Goal: Transaction & Acquisition: Purchase product/service

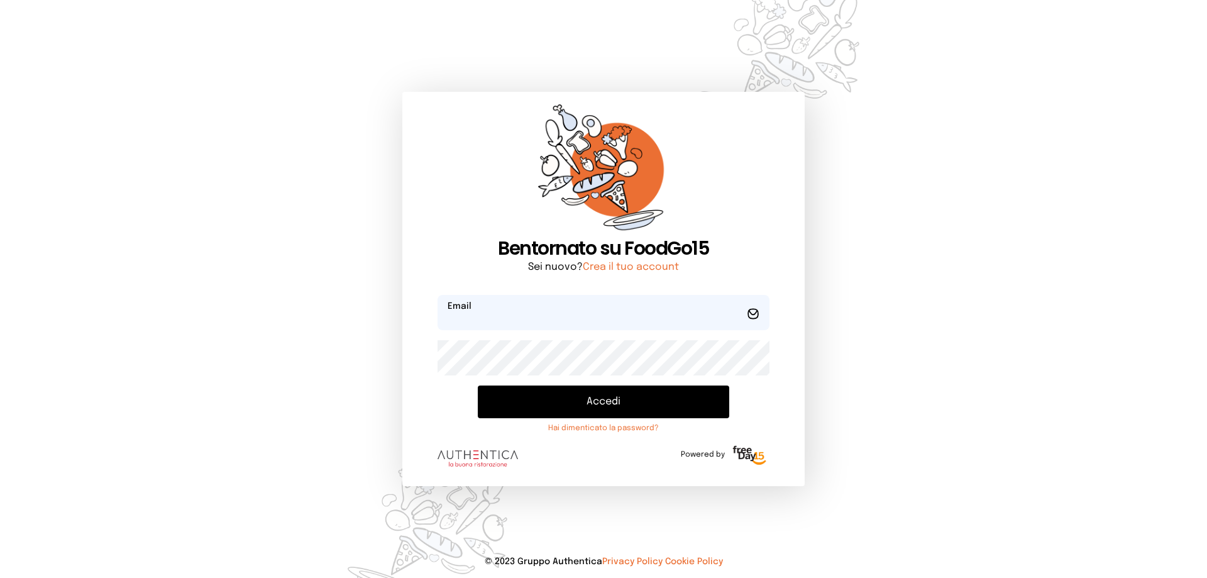
type input "**********"
click at [598, 397] on button "Accedi" at bounding box center [603, 401] width 251 height 33
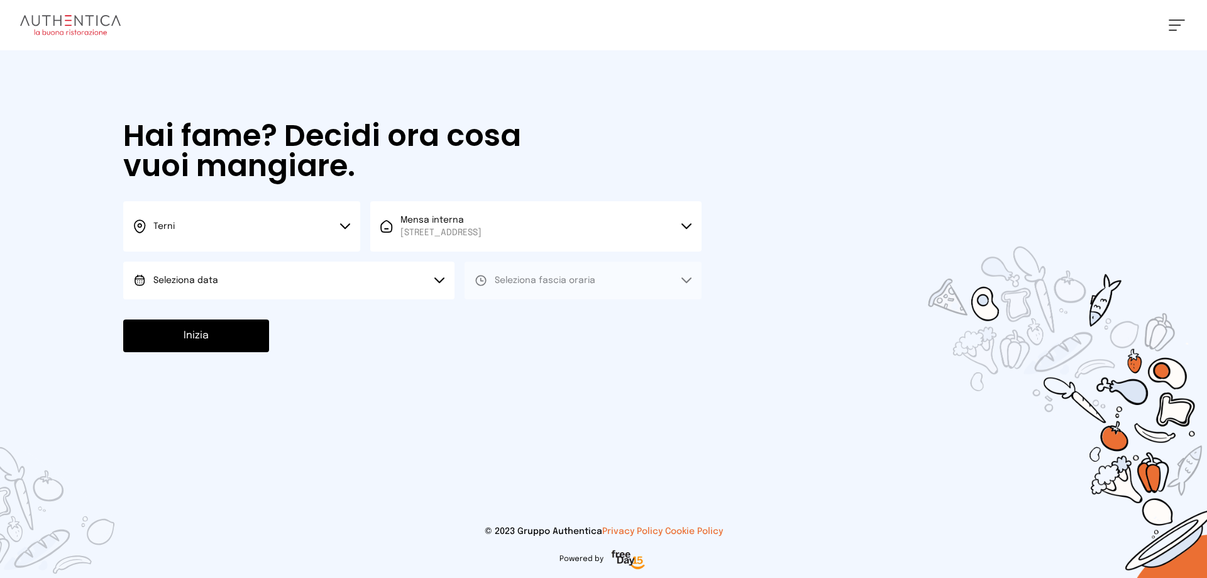
click at [346, 225] on icon at bounding box center [345, 226] width 10 height 6
click at [219, 265] on li "Terni" at bounding box center [241, 268] width 237 height 34
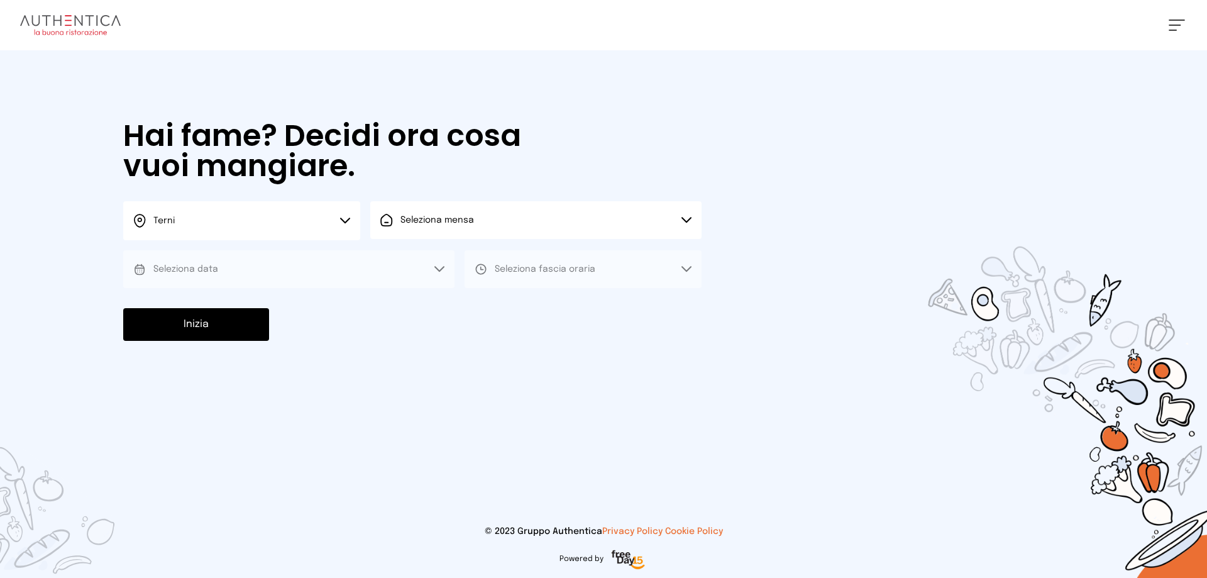
click at [690, 217] on icon at bounding box center [686, 220] width 10 height 6
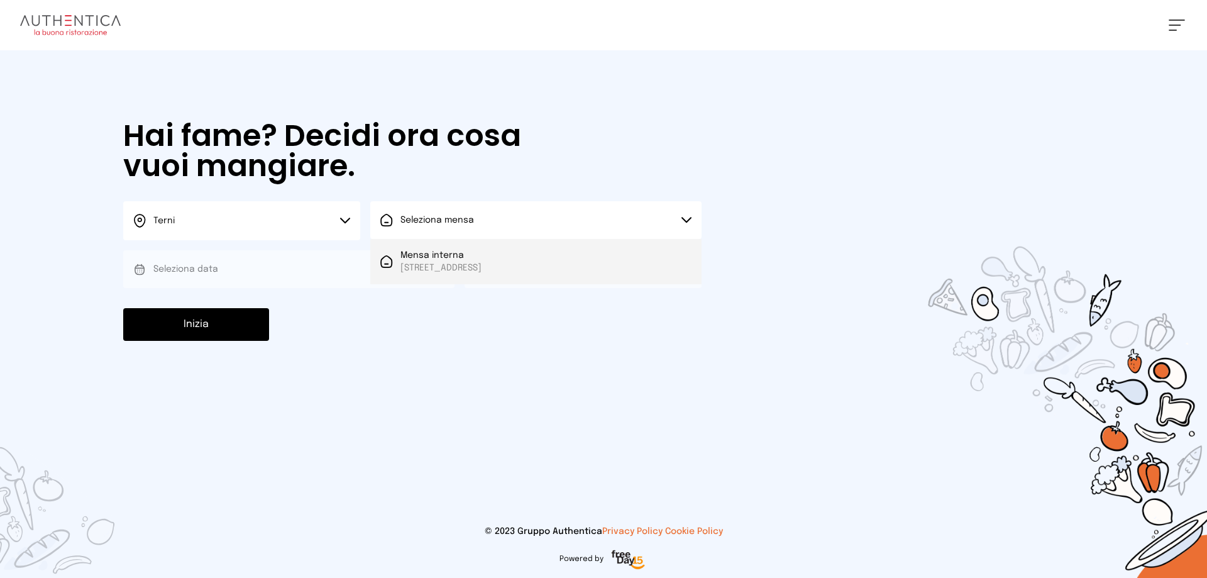
click at [481, 270] on span "[STREET_ADDRESS]" at bounding box center [440, 267] width 81 height 13
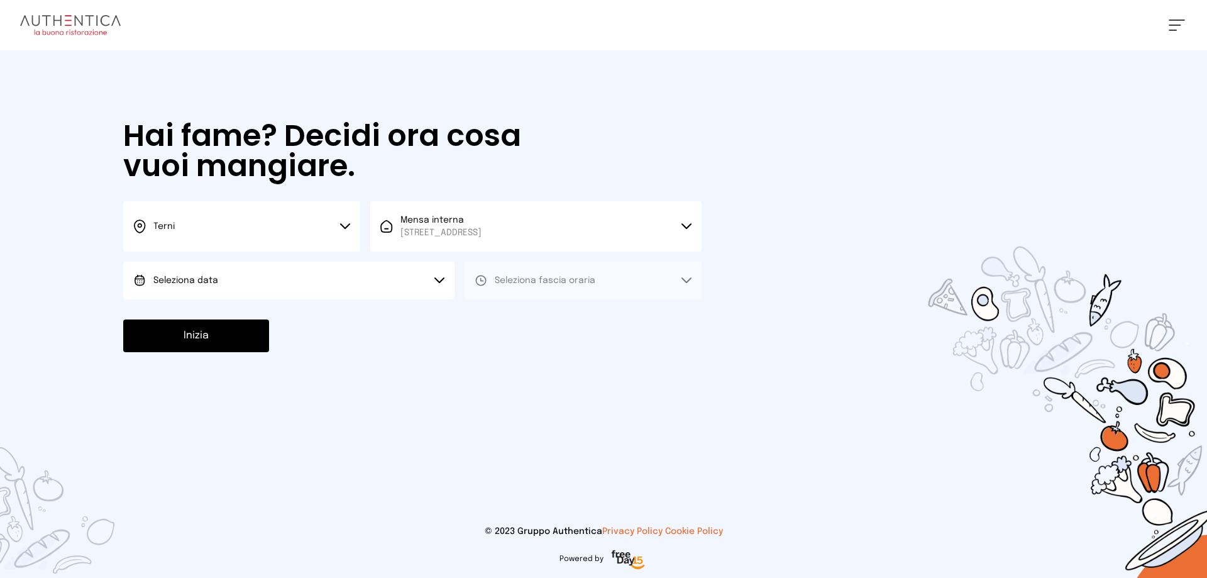
click at [439, 278] on icon at bounding box center [439, 280] width 10 height 6
click at [237, 319] on li "[DATE], [DATE]" at bounding box center [288, 315] width 331 height 33
click at [684, 280] on icon at bounding box center [686, 280] width 9 height 4
click at [507, 315] on span "Pranzo" at bounding box center [510, 315] width 30 height 13
click at [248, 337] on button "Inizia" at bounding box center [196, 335] width 146 height 33
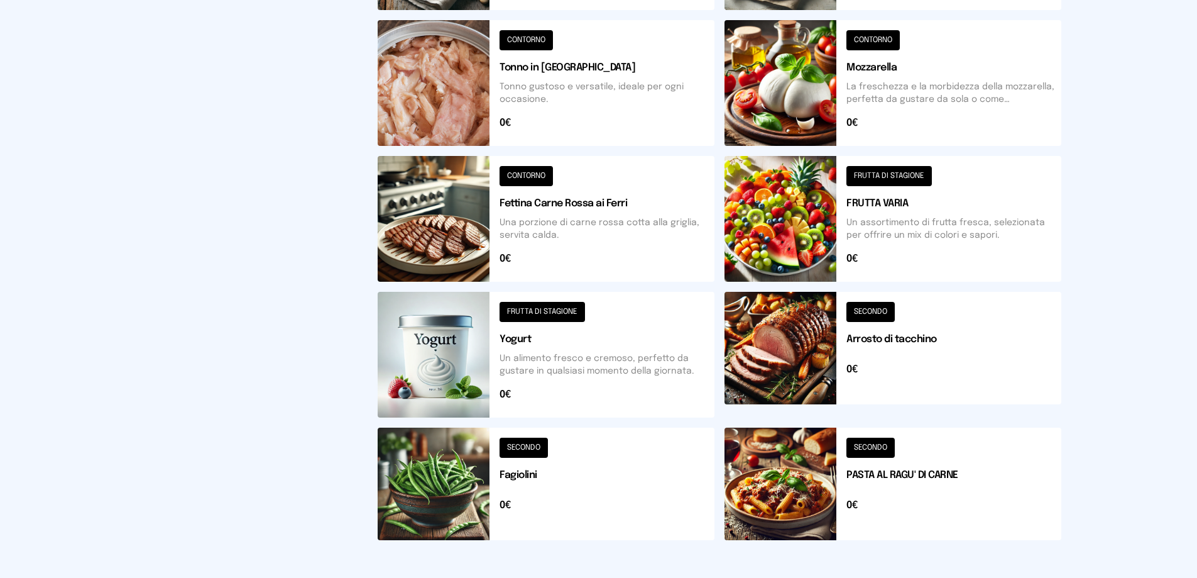
scroll to position [440, 0]
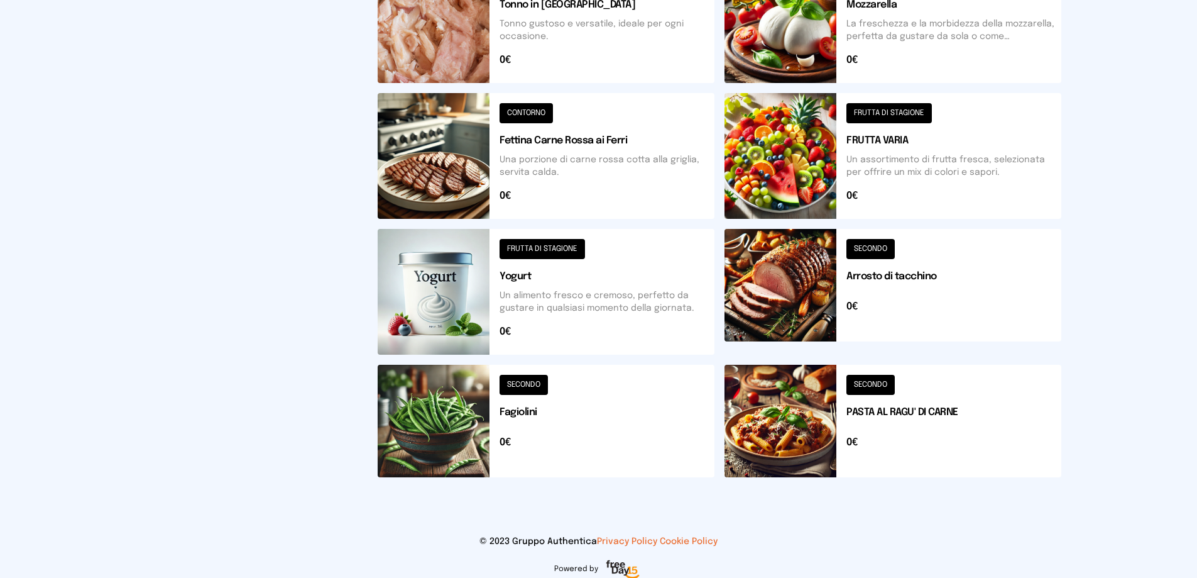
click at [883, 384] on button at bounding box center [893, 421] width 337 height 113
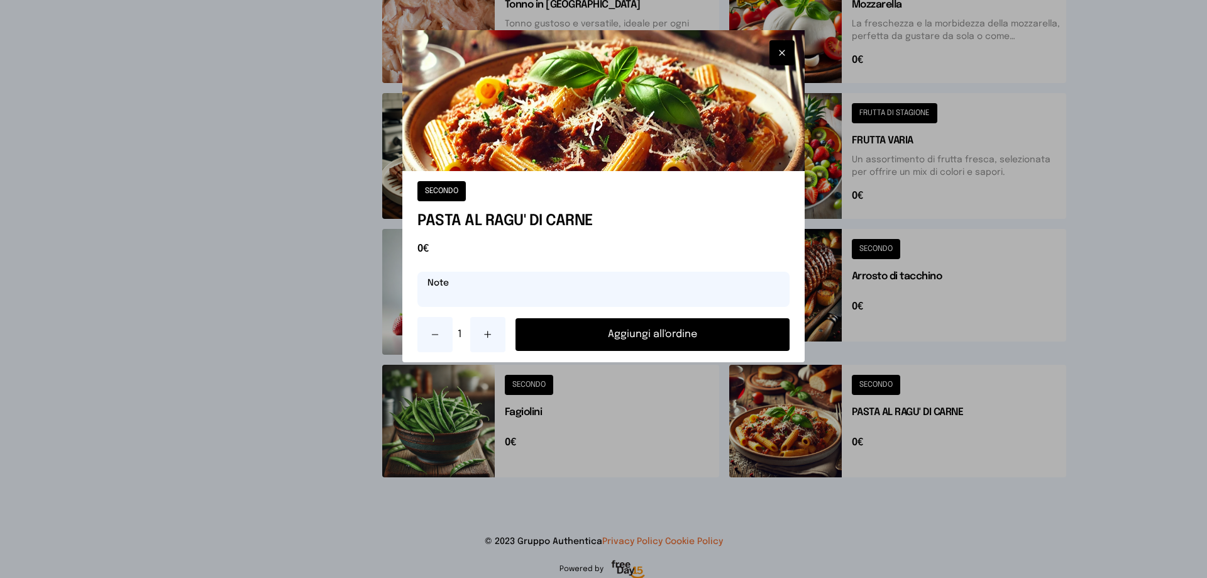
click at [513, 302] on input "text" at bounding box center [603, 289] width 372 height 35
type input "**********"
click at [592, 326] on button "Aggiungi all'ordine" at bounding box center [652, 334] width 274 height 33
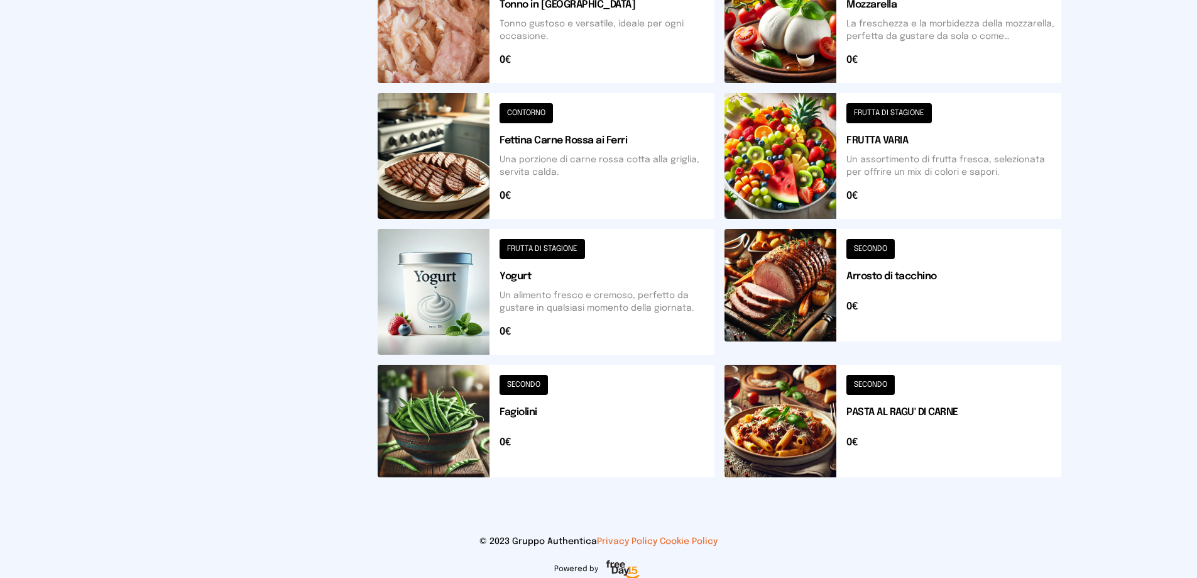
click at [877, 251] on button at bounding box center [893, 292] width 337 height 126
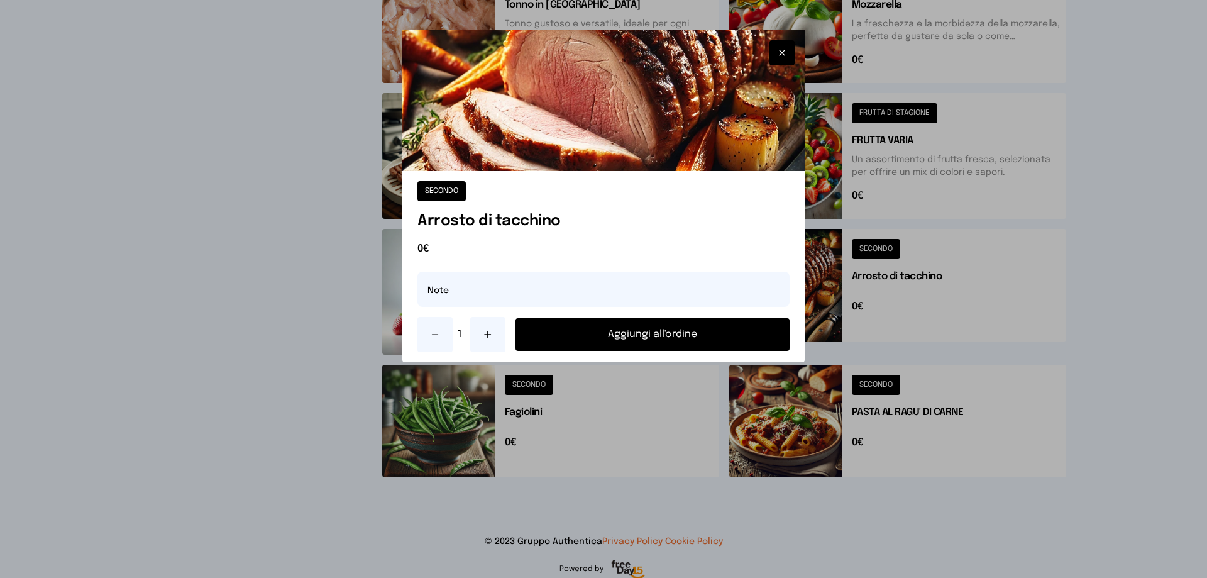
click at [695, 344] on button "Aggiungi all'ordine" at bounding box center [652, 334] width 274 height 33
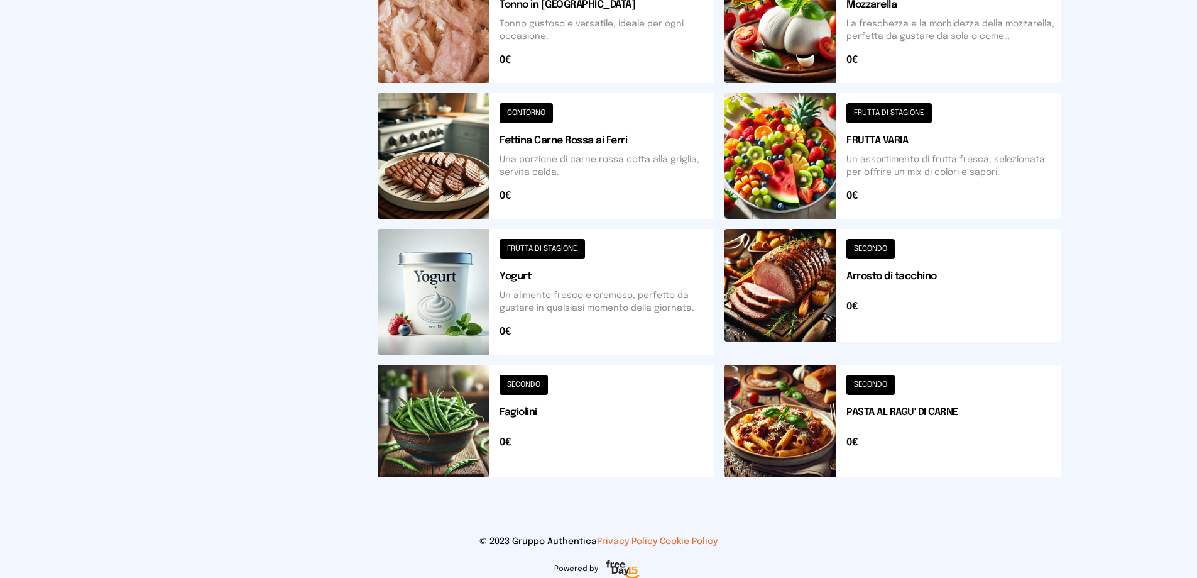
click at [876, 112] on button at bounding box center [893, 156] width 337 height 126
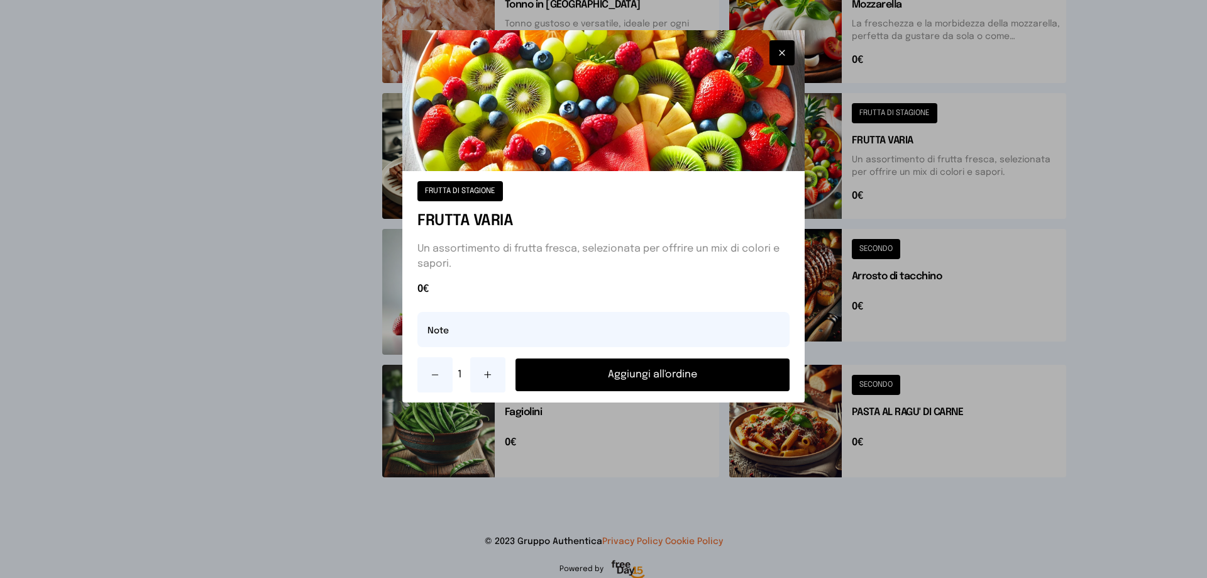
click at [686, 370] on button "Aggiungi all'ordine" at bounding box center [652, 374] width 274 height 33
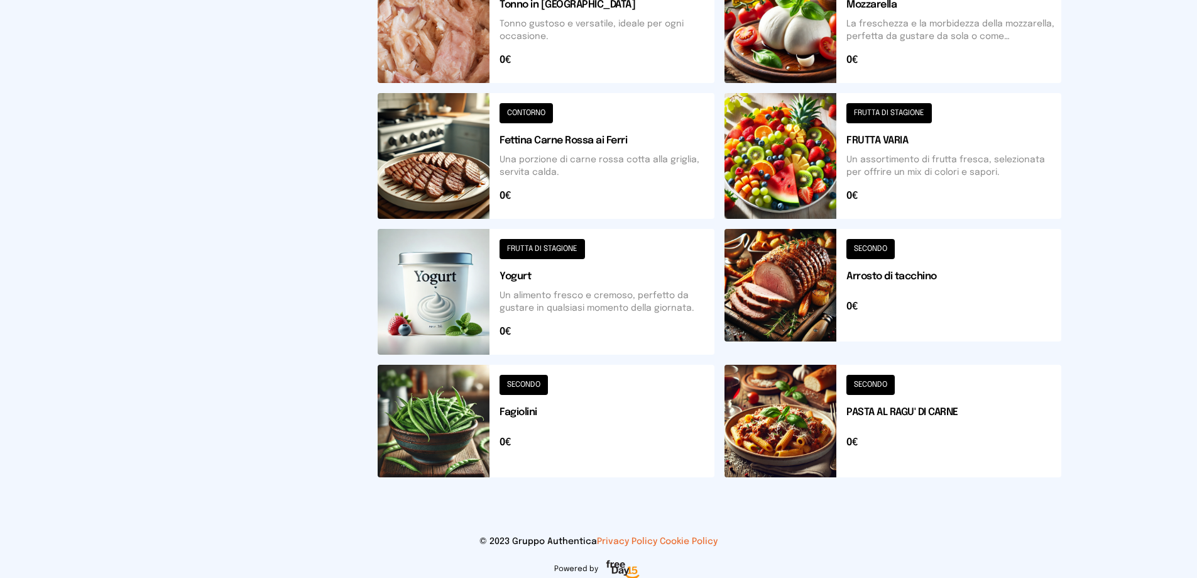
click at [525, 385] on button at bounding box center [546, 421] width 337 height 113
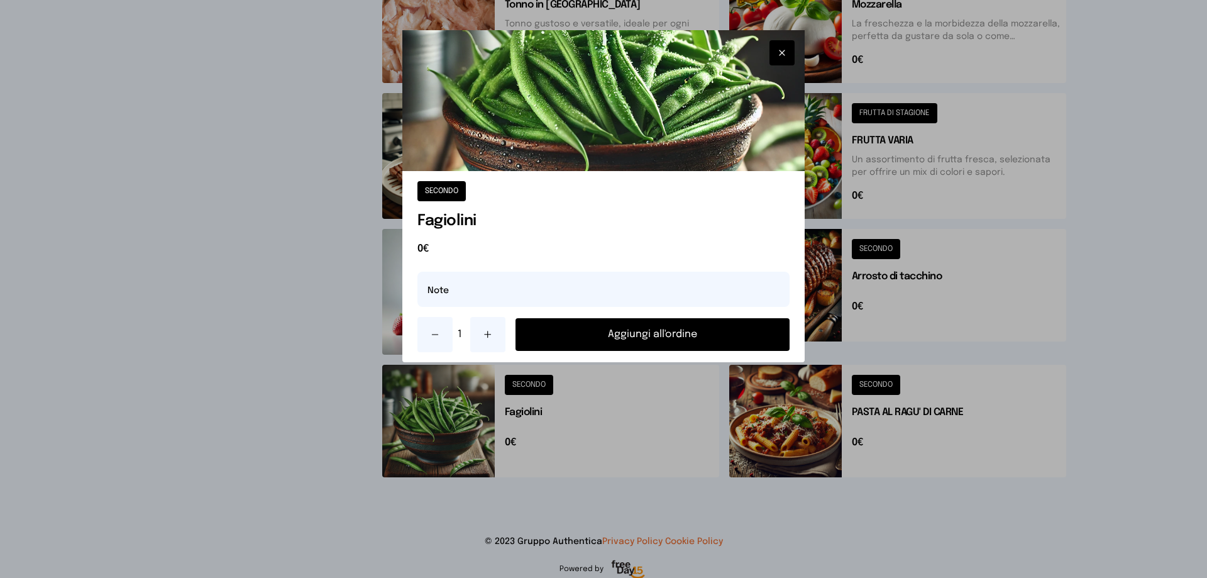
click at [642, 336] on button "Aggiungi all'ordine" at bounding box center [652, 334] width 274 height 33
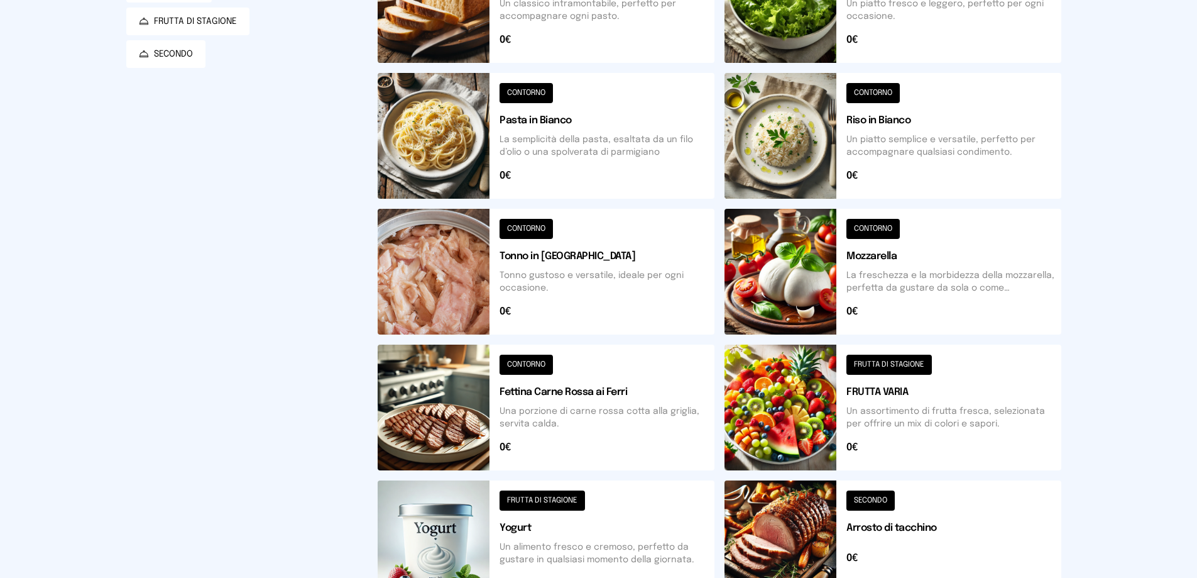
scroll to position [126, 0]
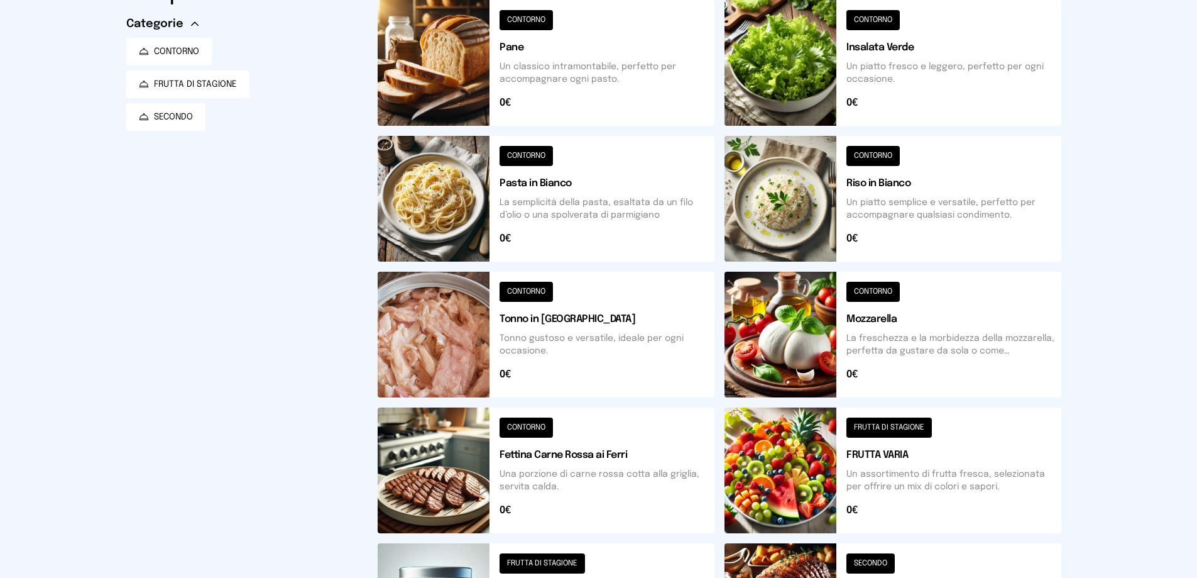
click at [524, 19] on button at bounding box center [546, 63] width 337 height 126
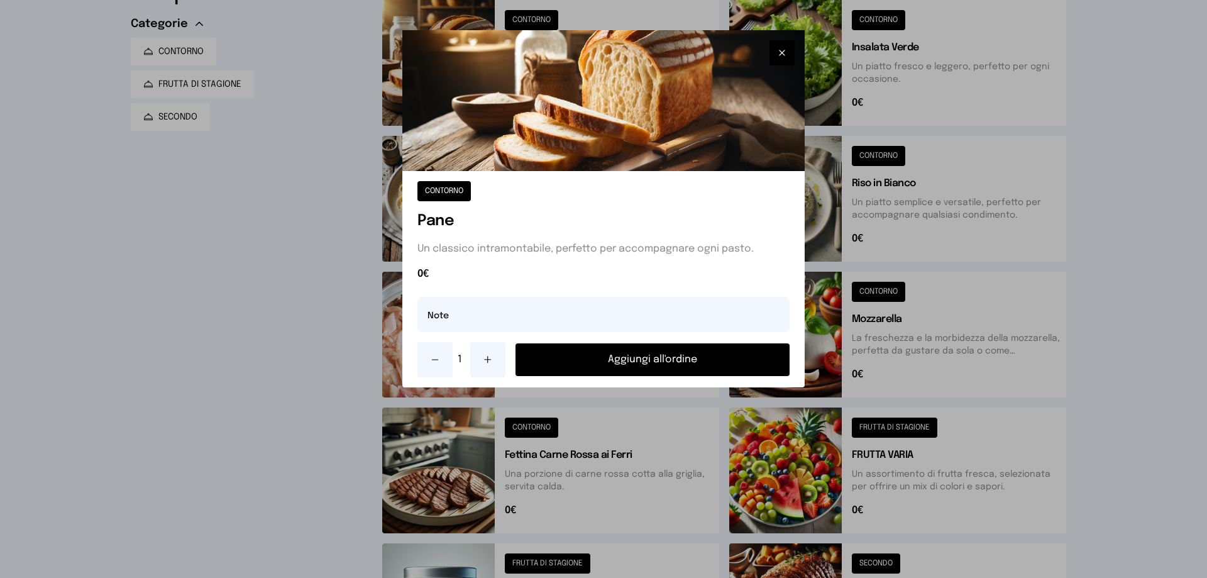
click at [679, 359] on button "Aggiungi all'ordine" at bounding box center [652, 359] width 274 height 33
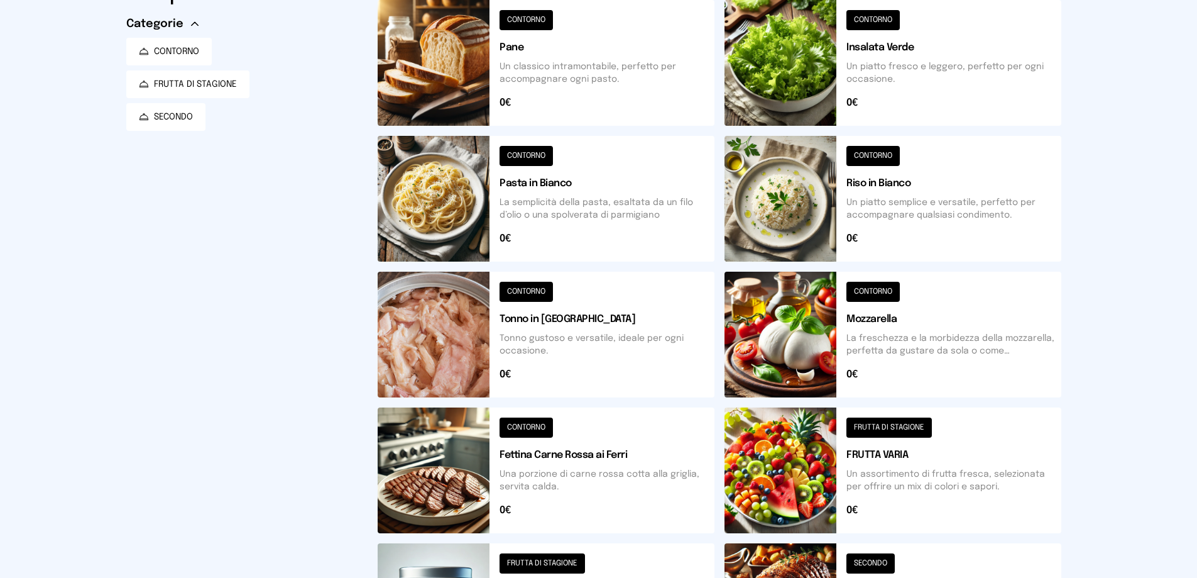
scroll to position [189, 0]
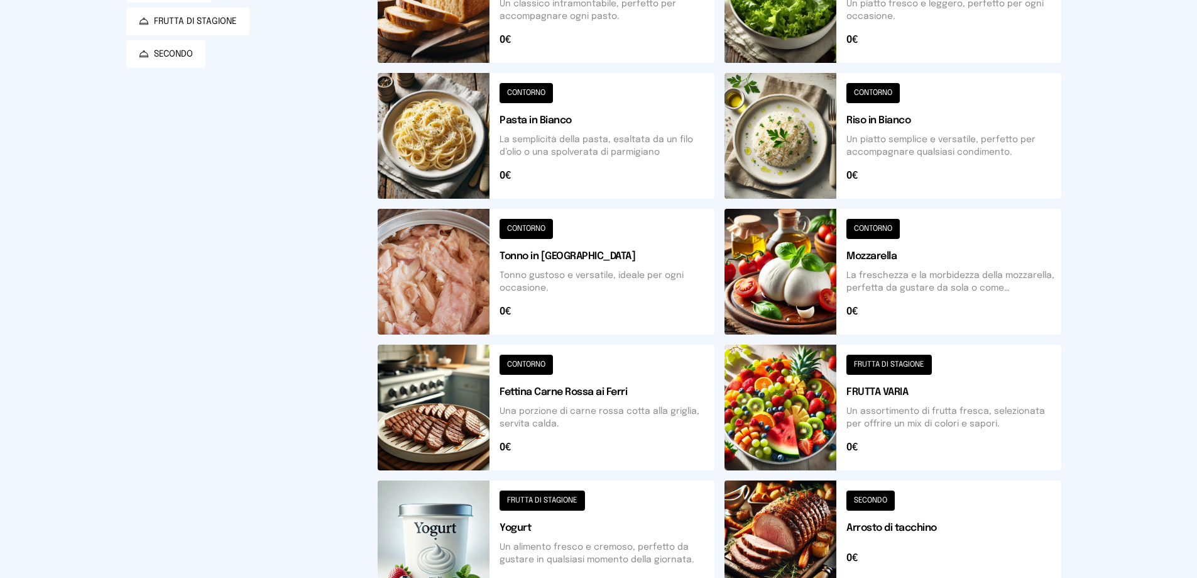
click at [878, 502] on button at bounding box center [893, 543] width 337 height 126
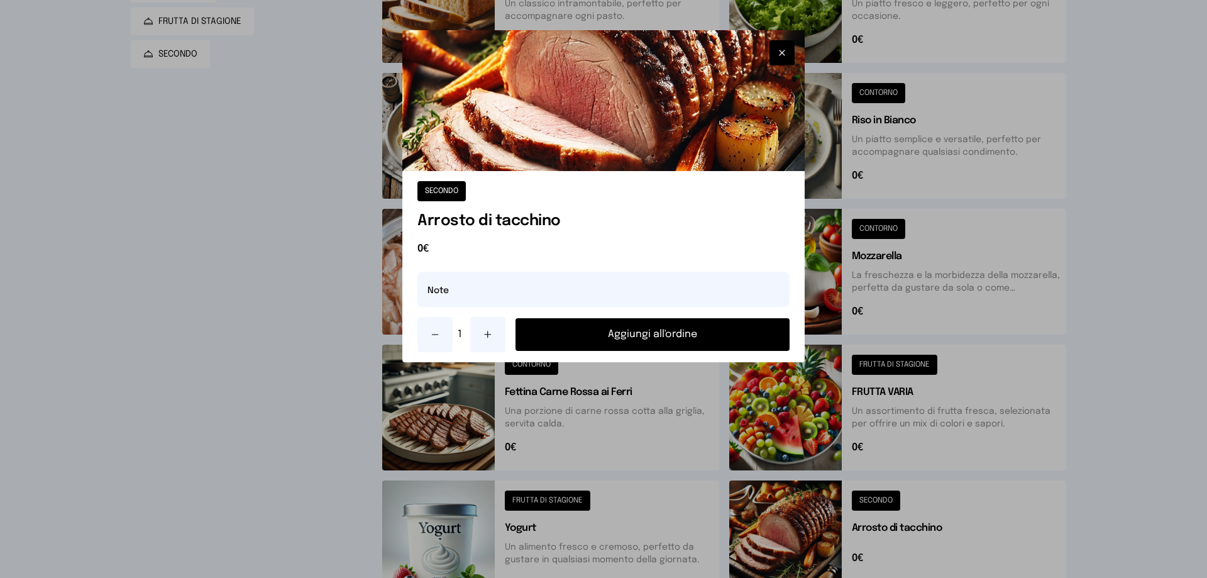
click at [689, 341] on button "Aggiungi all'ordine" at bounding box center [652, 334] width 274 height 33
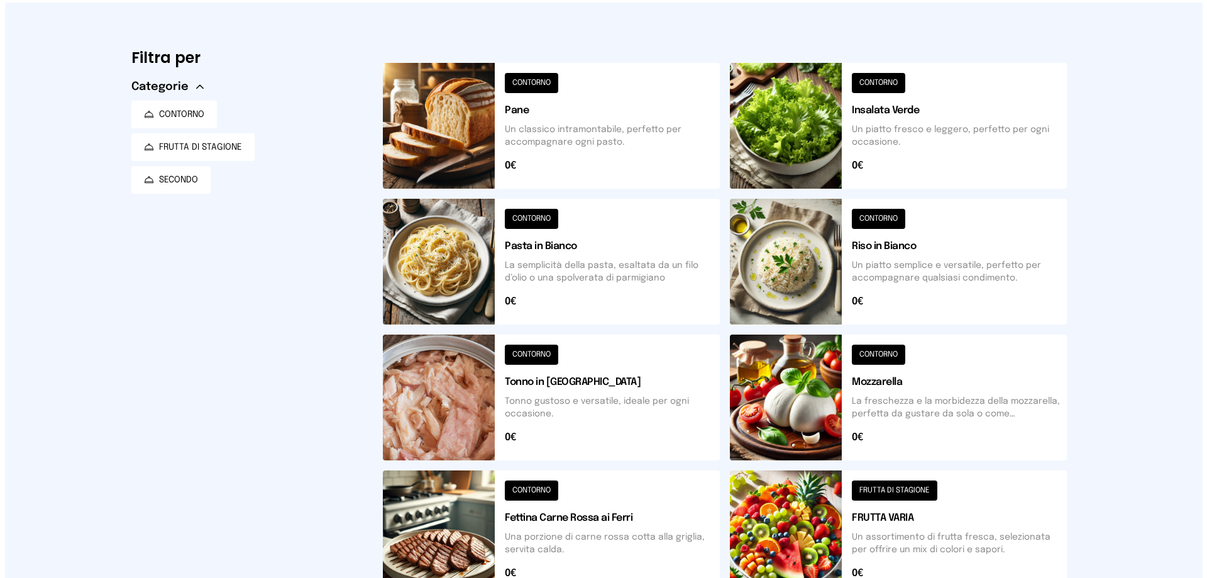
scroll to position [0, 0]
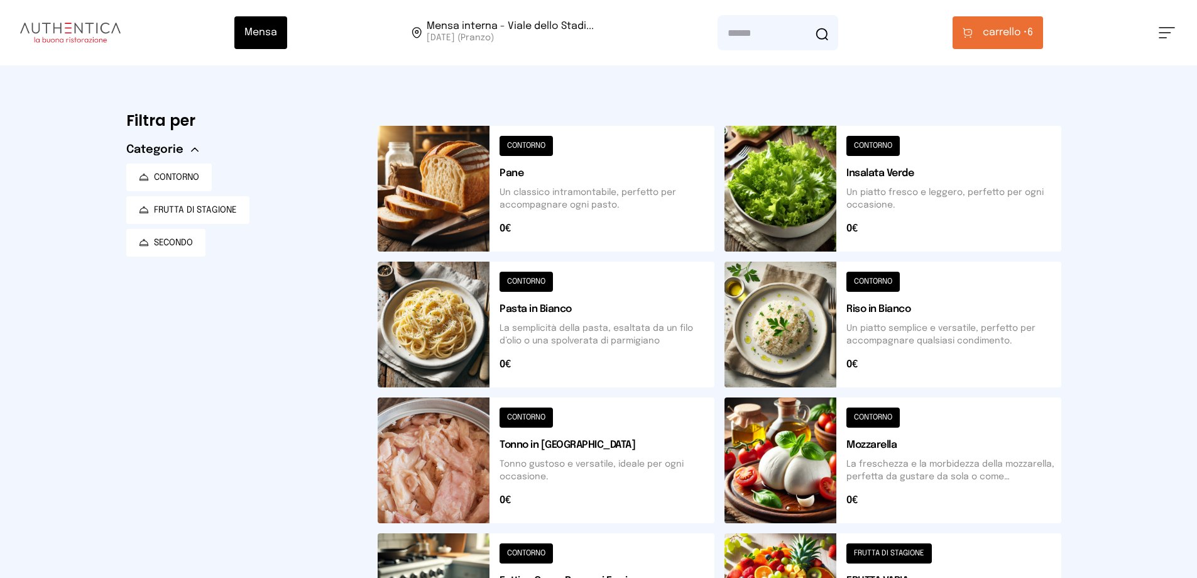
click at [1033, 33] on span "carrello • 6" at bounding box center [1008, 32] width 50 height 15
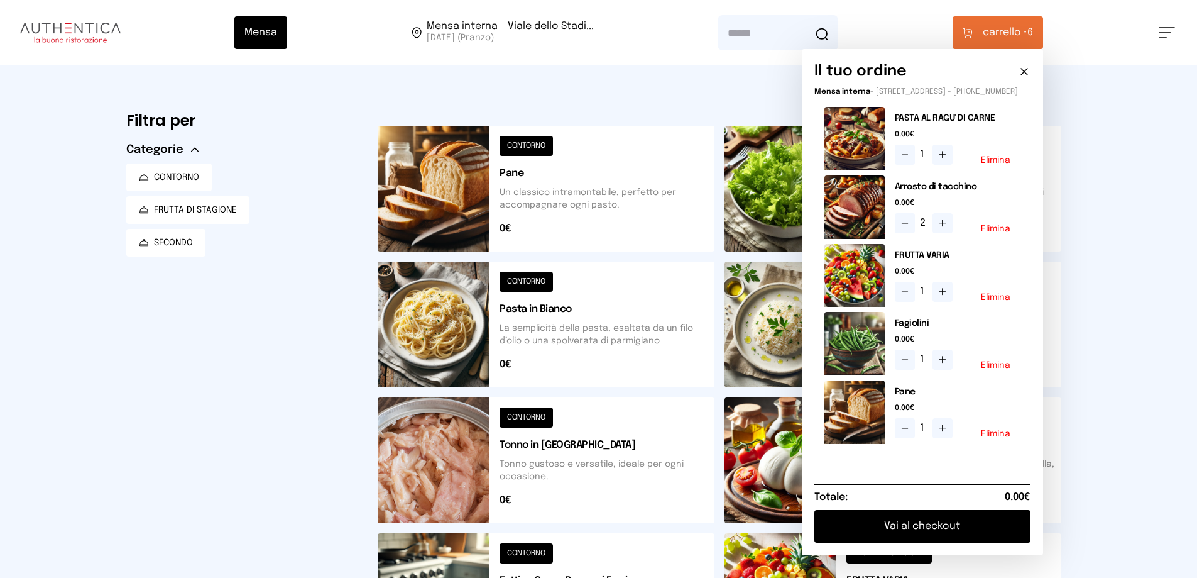
click at [978, 541] on button "Vai al checkout" at bounding box center [923, 526] width 216 height 33
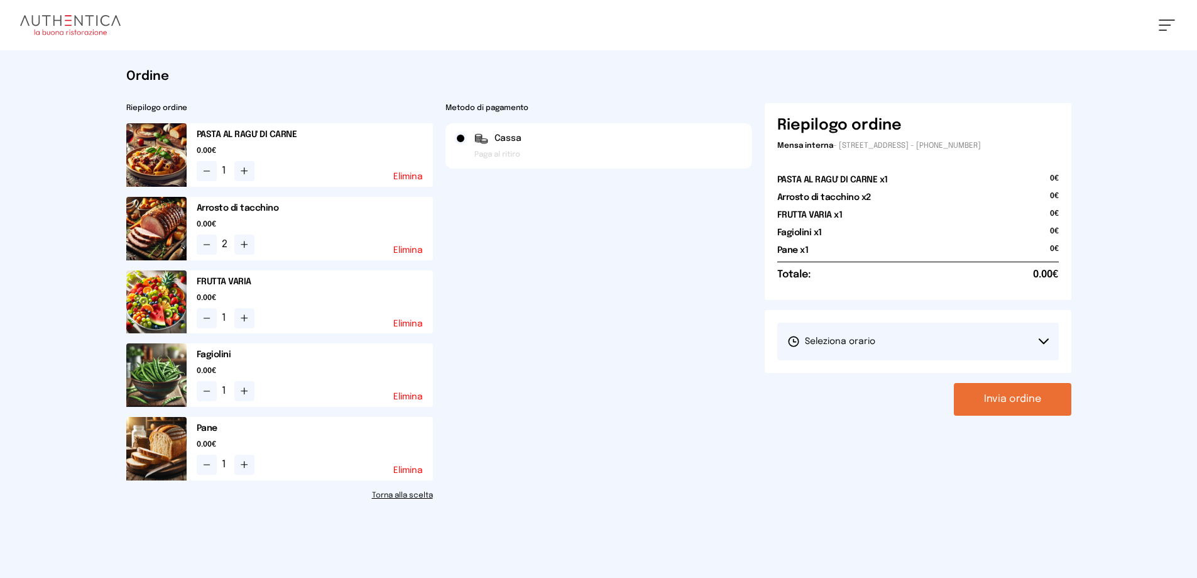
click at [1043, 336] on button "Seleziona orario" at bounding box center [919, 341] width 282 height 38
click at [852, 373] on span "1° Turno (13:00 - 15:00)" at bounding box center [835, 376] width 95 height 13
click at [986, 397] on button "Invia ordine" at bounding box center [1013, 399] width 118 height 33
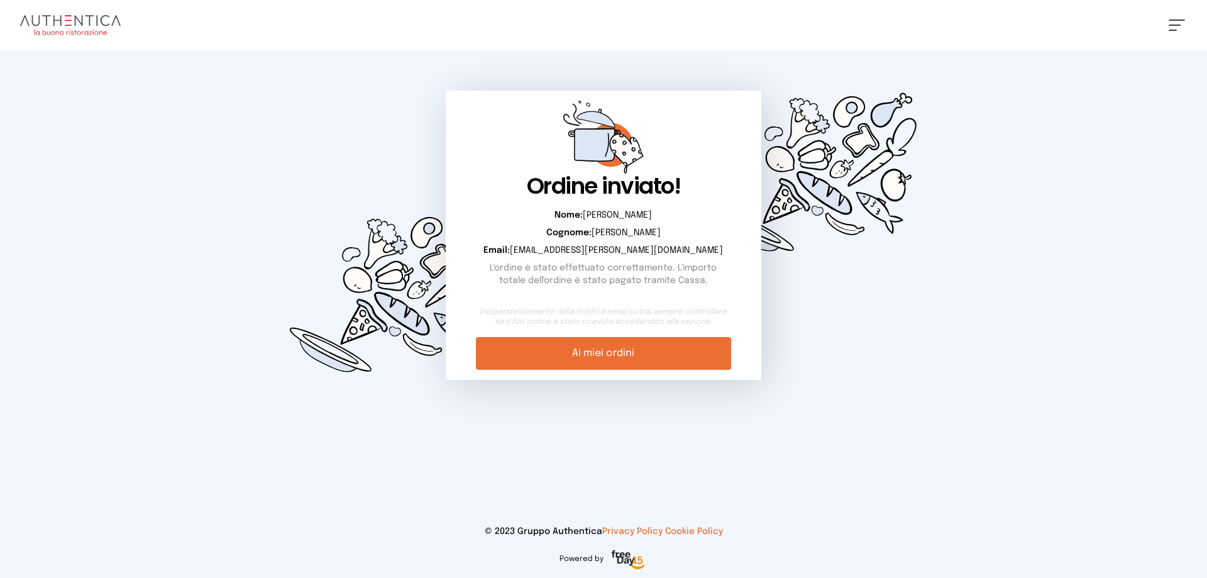
click at [581, 353] on link "Ai miei ordini" at bounding box center [603, 353] width 255 height 33
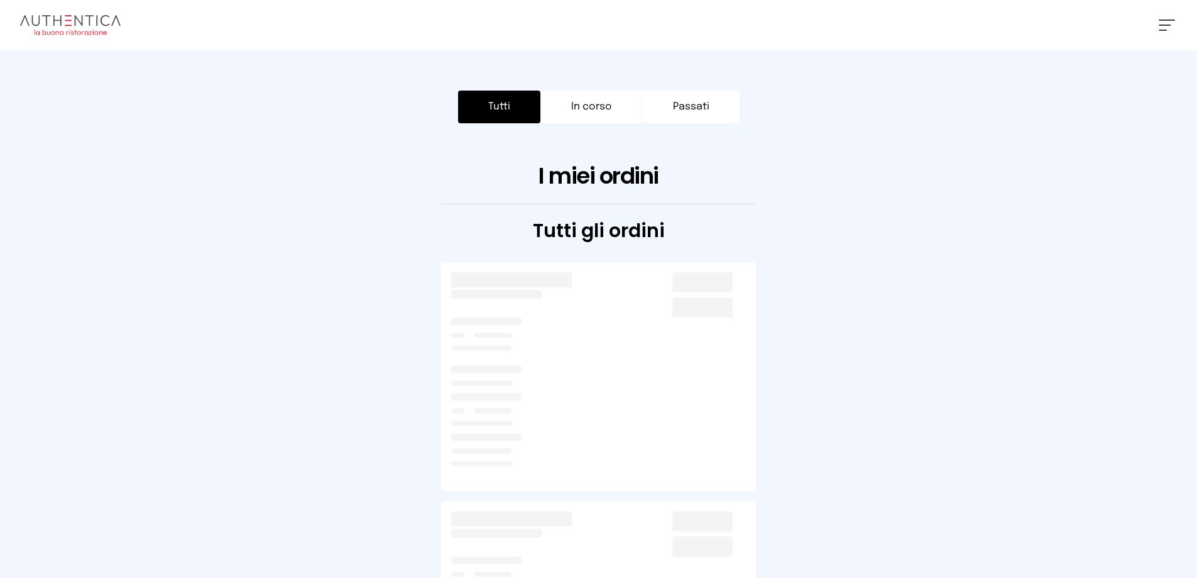
click at [505, 113] on button "Tutti" at bounding box center [499, 107] width 82 height 33
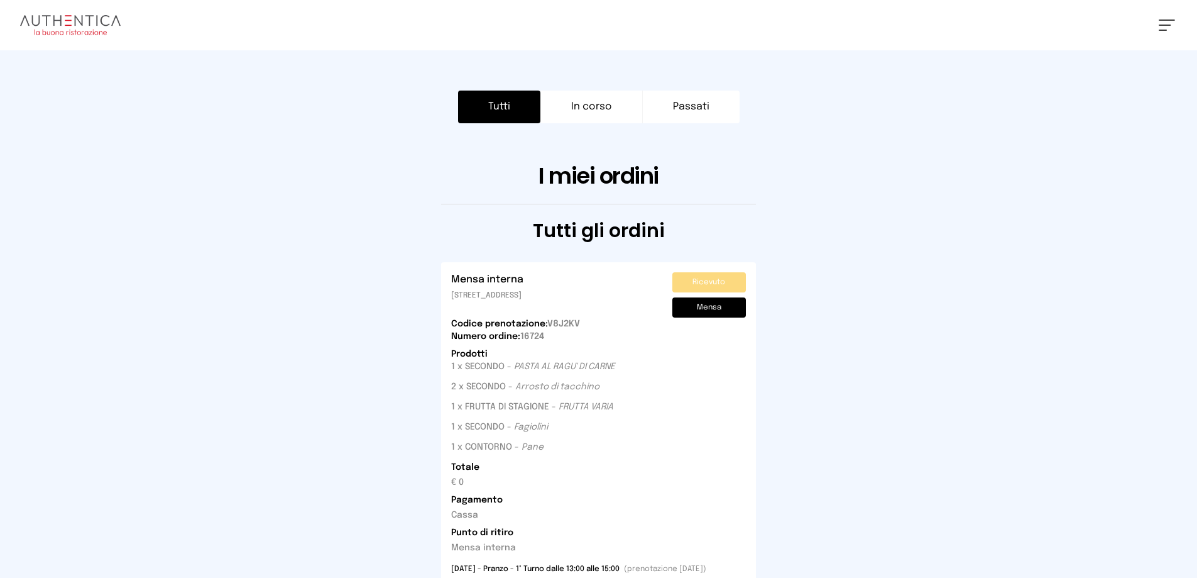
click at [1165, 25] on span at bounding box center [1165, 25] width 12 height 1
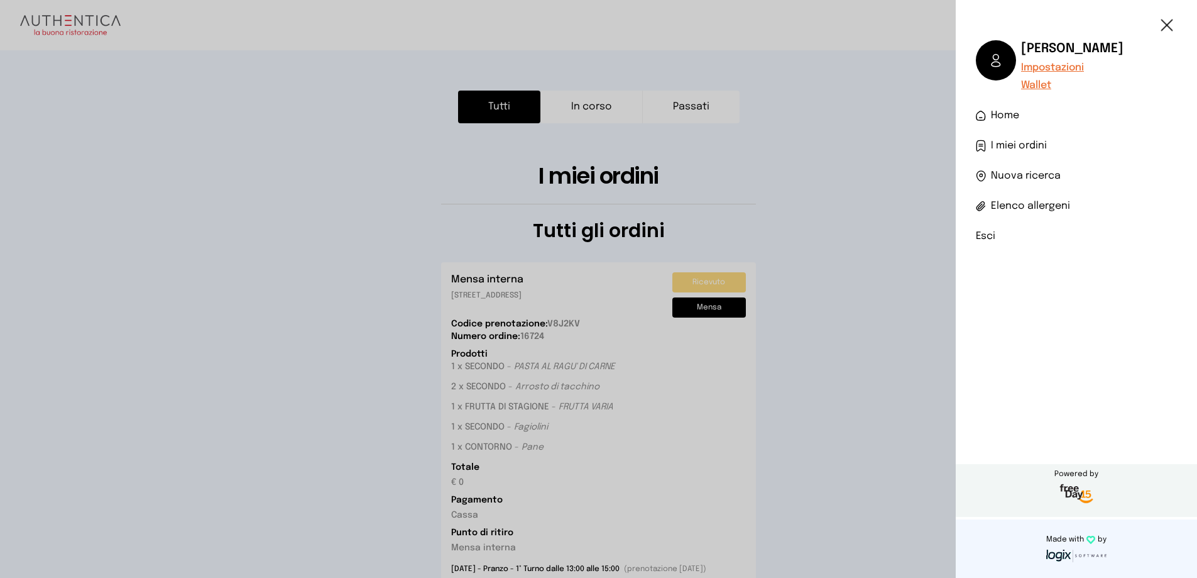
click at [988, 236] on li "Esci" at bounding box center [1076, 236] width 201 height 15
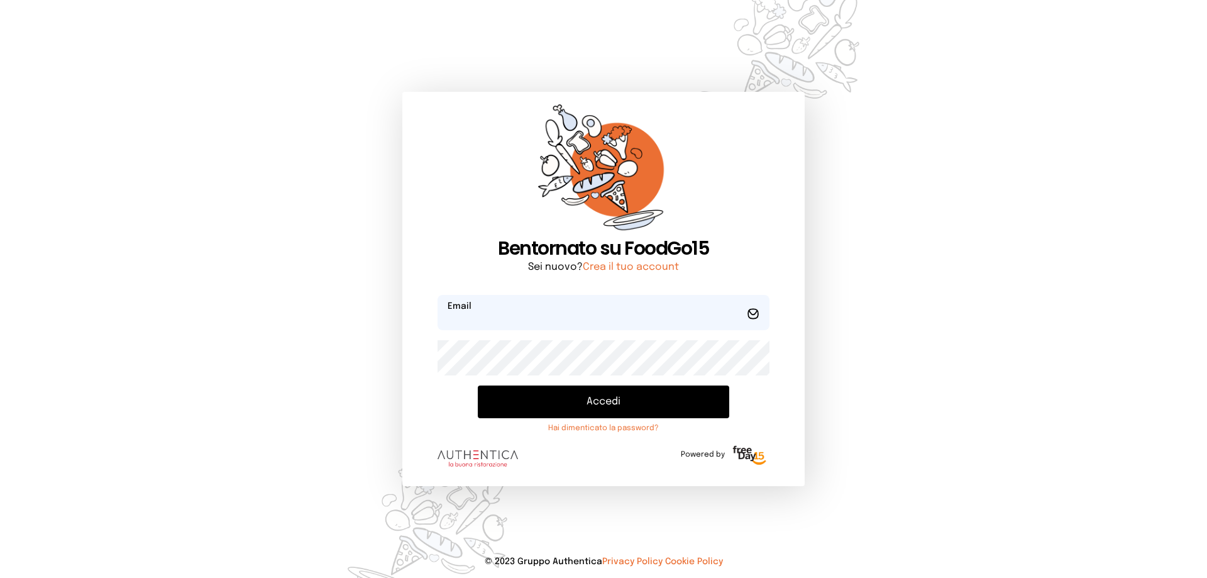
type input "**********"
